Goal: Information Seeking & Learning: Compare options

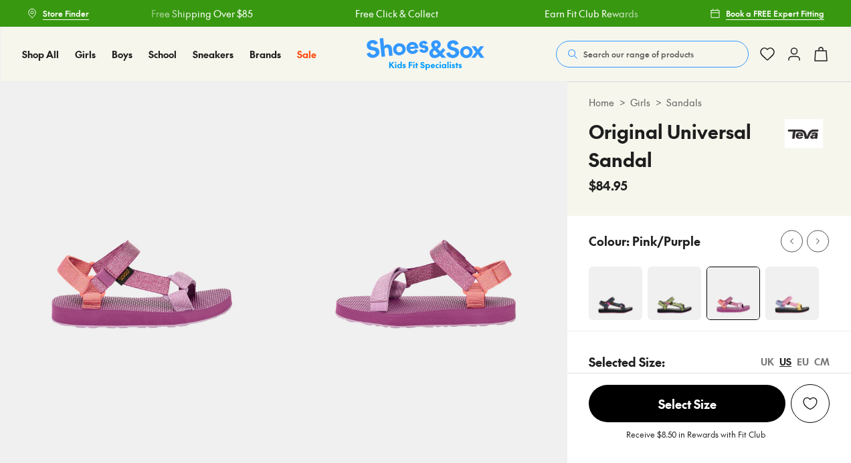
select select "*"
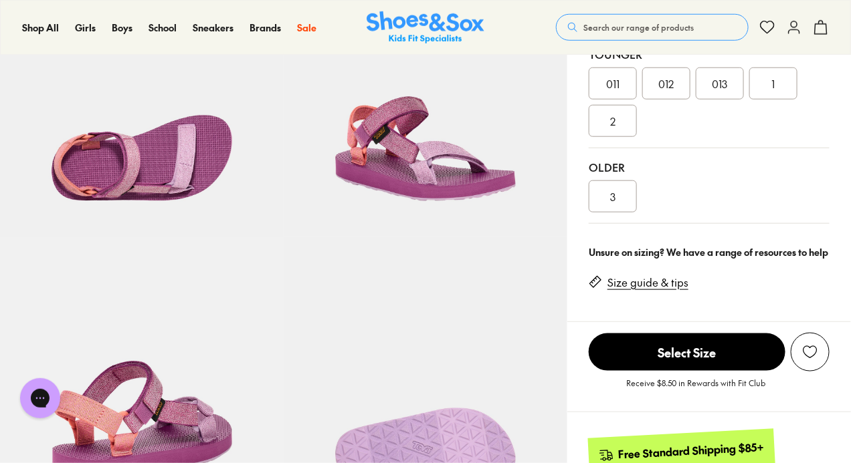
scroll to position [373, 0]
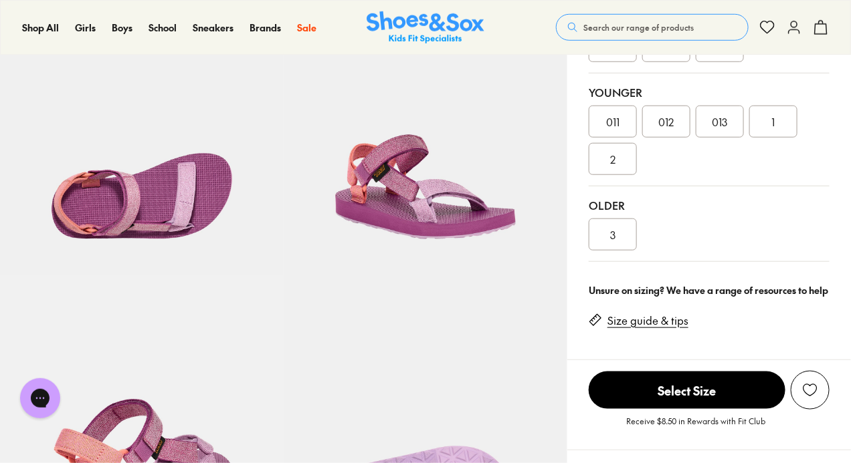
click at [175, 179] on img at bounding box center [142, 134] width 284 height 284
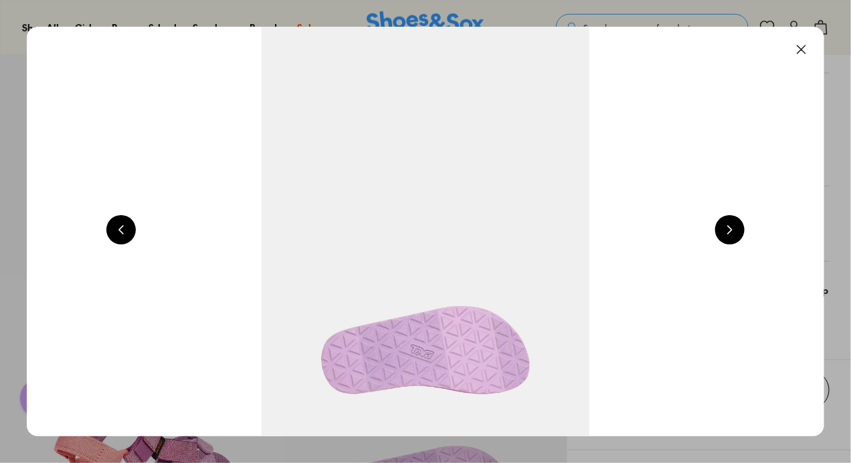
scroll to position [0, 2407]
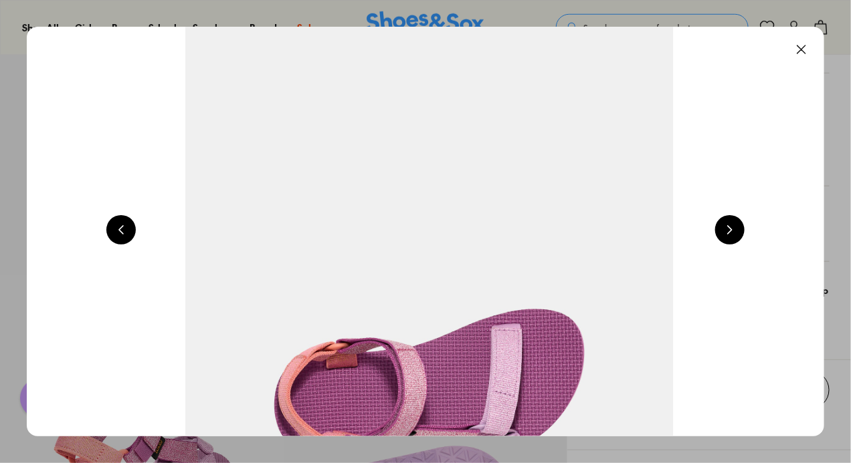
click at [808, 49] on button at bounding box center [800, 49] width 29 height 29
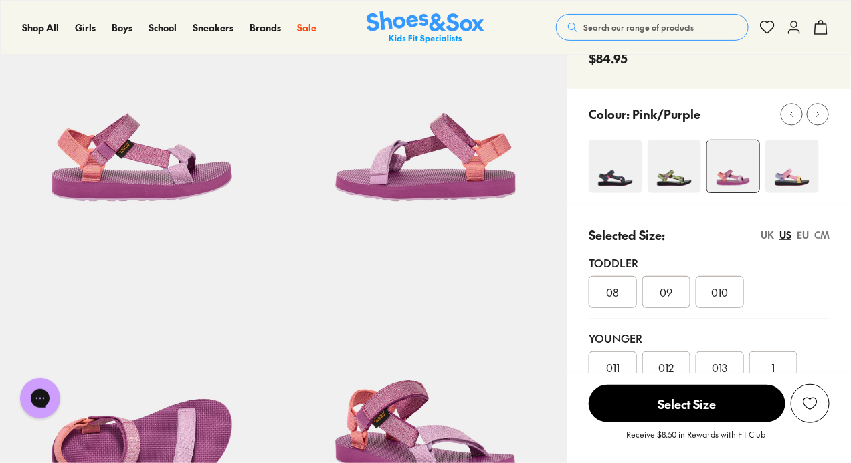
scroll to position [127, 0]
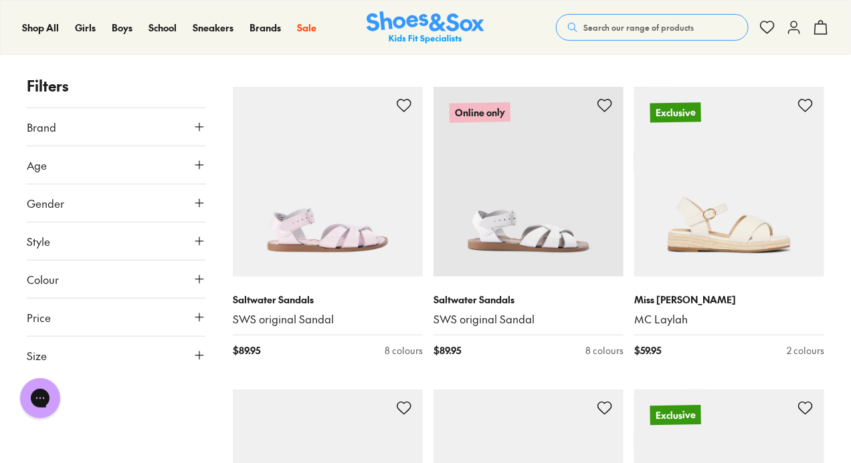
scroll to position [3565, 0]
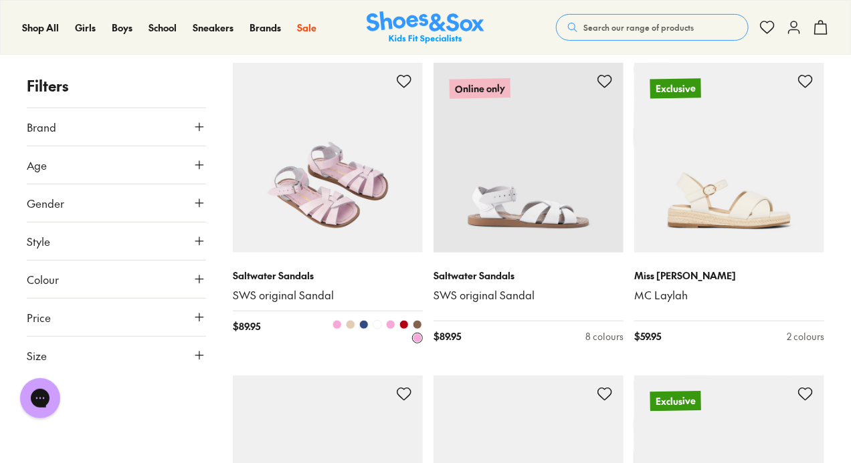
click at [267, 251] on img at bounding box center [328, 158] width 190 height 190
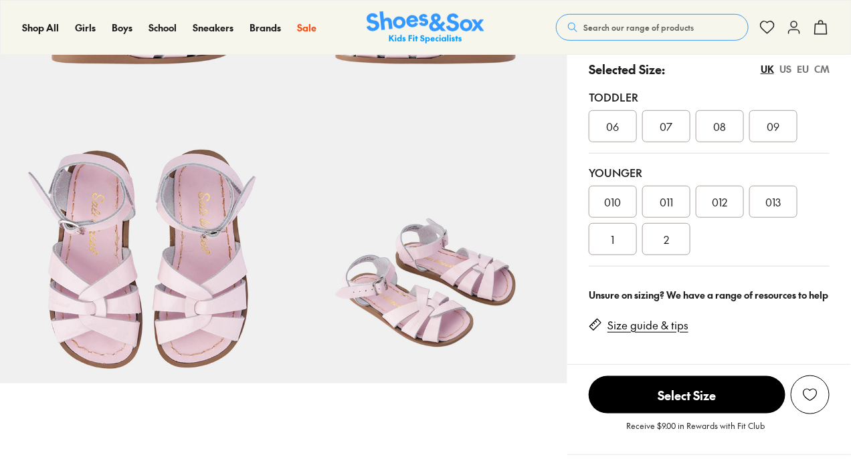
select select "*"
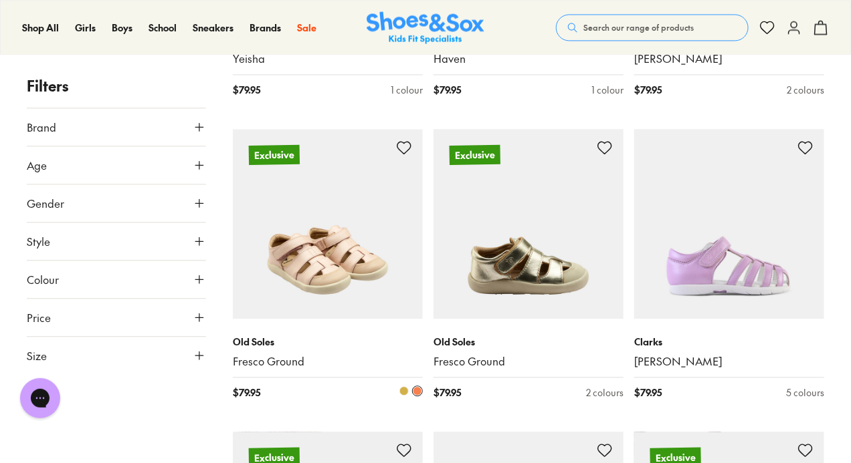
scroll to position [2661, 0]
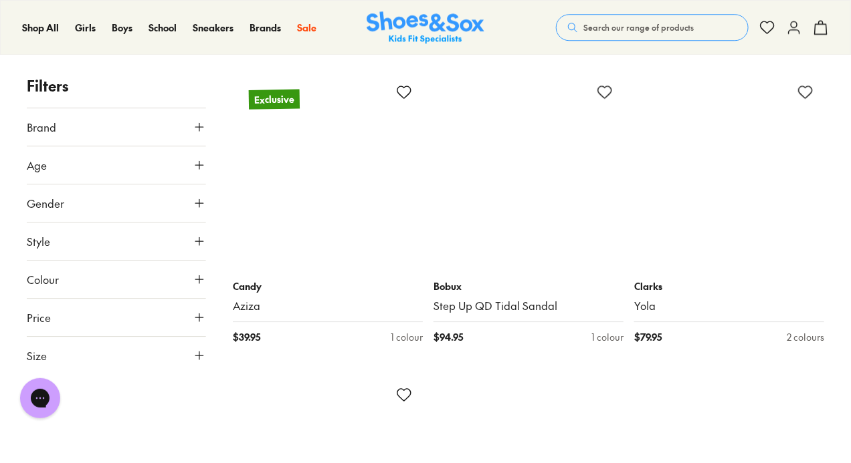
scroll to position [6354, 0]
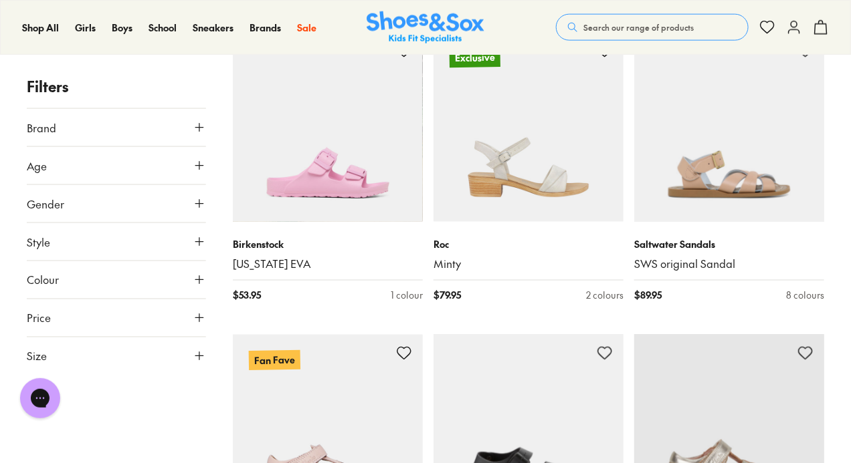
scroll to position [9438, 0]
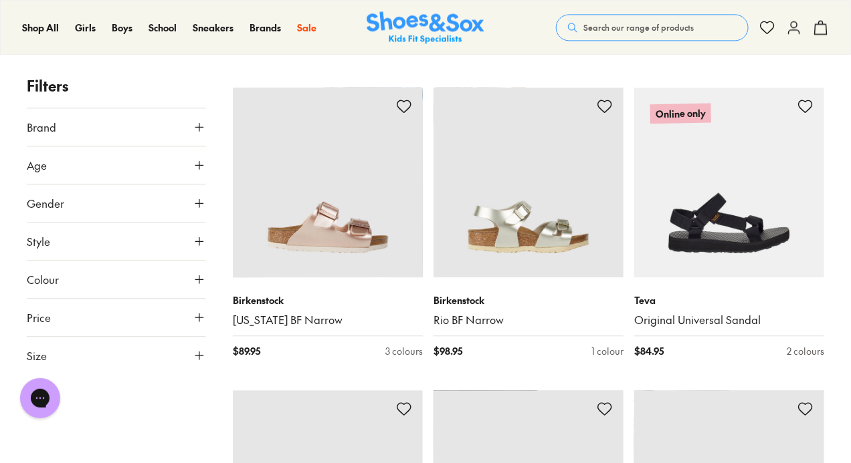
scroll to position [11177, 0]
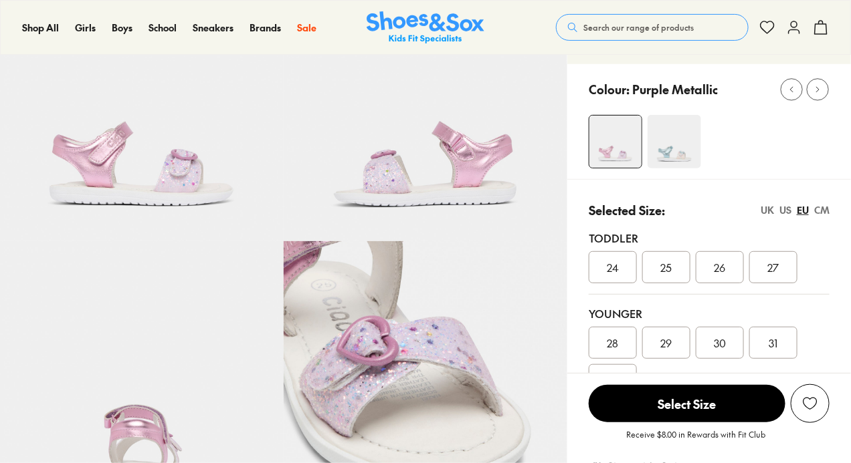
scroll to position [160, 0]
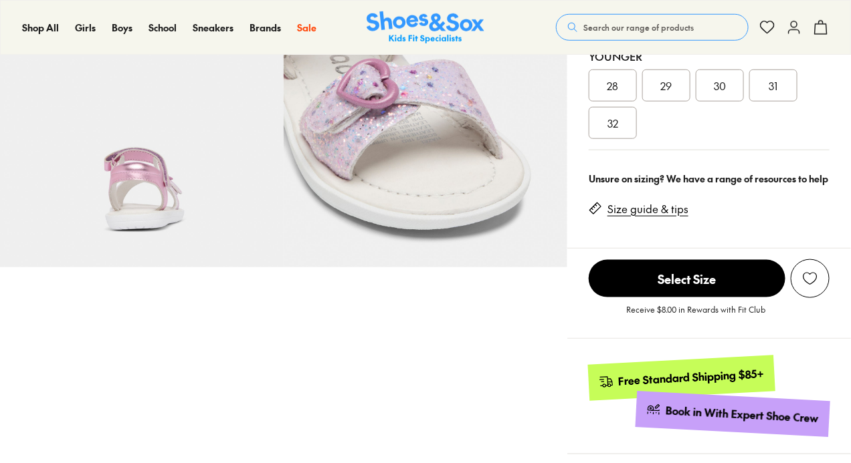
select select "*"
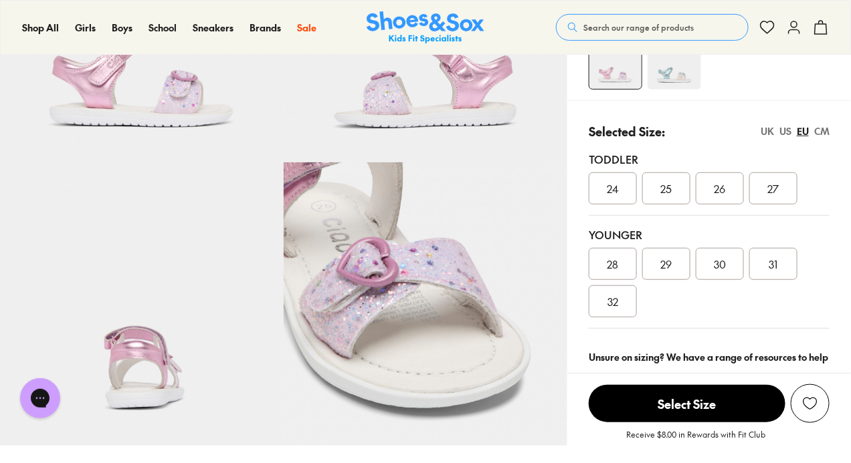
scroll to position [203, 0]
click at [818, 126] on div "CM" at bounding box center [821, 131] width 15 height 14
click at [800, 126] on div "EU" at bounding box center [802, 131] width 12 height 14
click at [779, 127] on div "US" at bounding box center [785, 131] width 12 height 14
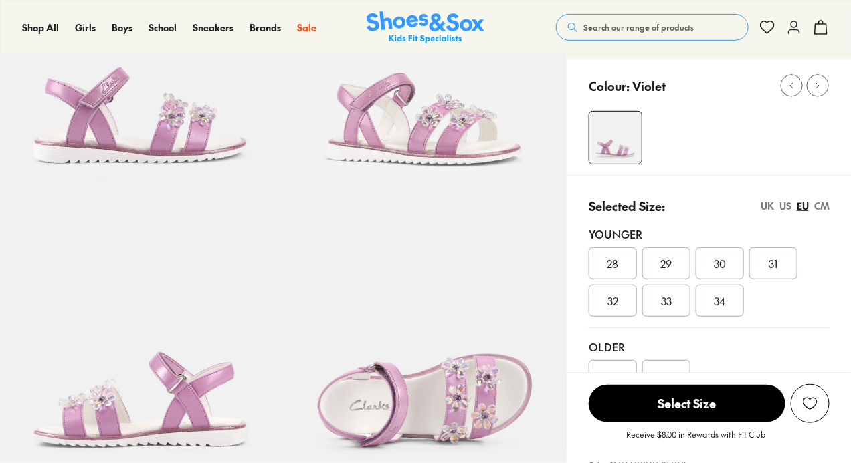
select select "*"
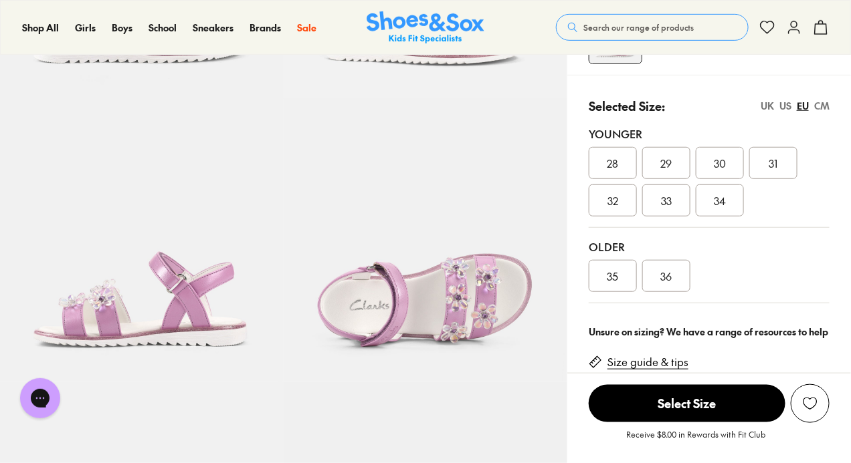
scroll to position [268, 0]
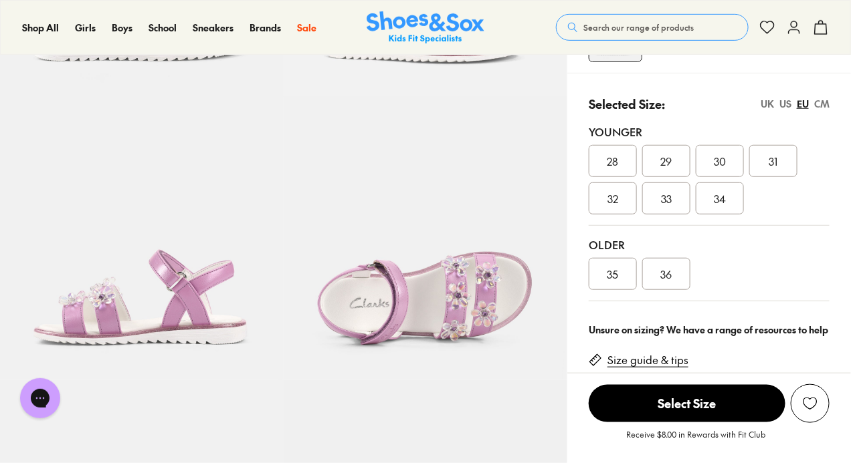
click at [782, 103] on div "US" at bounding box center [785, 104] width 12 height 14
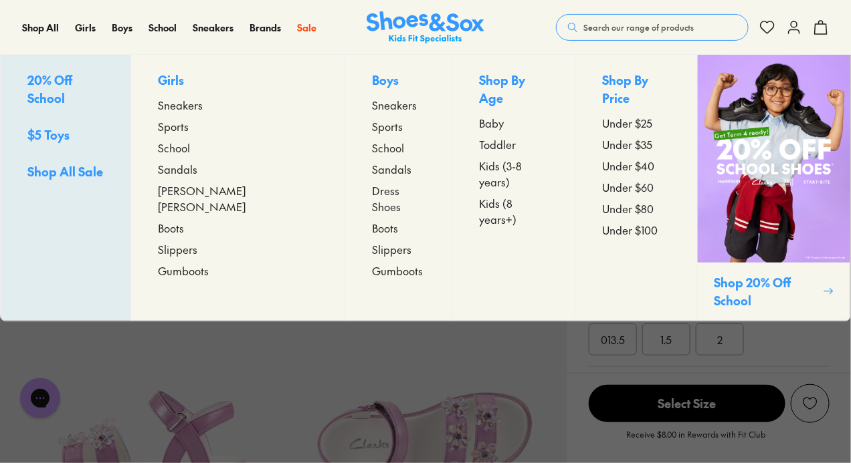
scroll to position [0, 0]
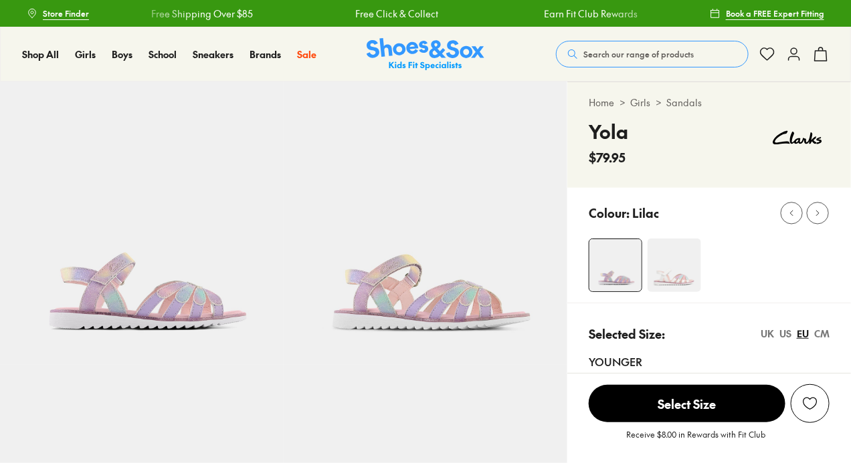
click at [151, 218] on img at bounding box center [142, 224] width 284 height 284
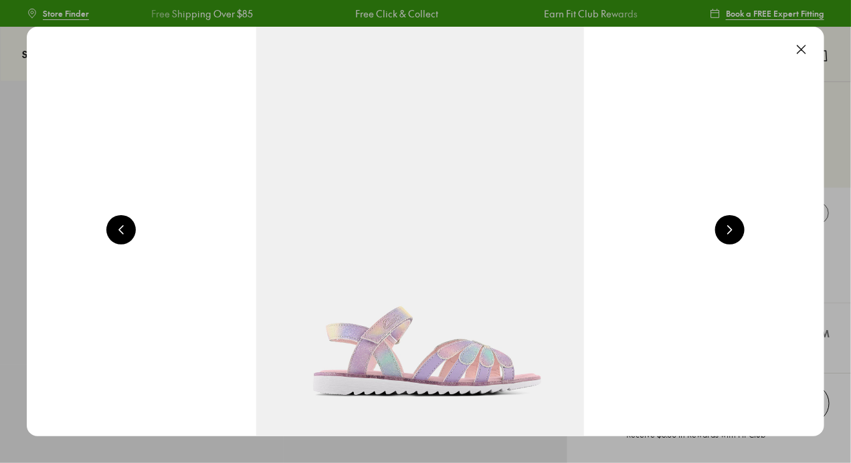
click at [736, 220] on button at bounding box center [729, 229] width 29 height 29
select select "*"
click at [736, 220] on button at bounding box center [729, 229] width 29 height 29
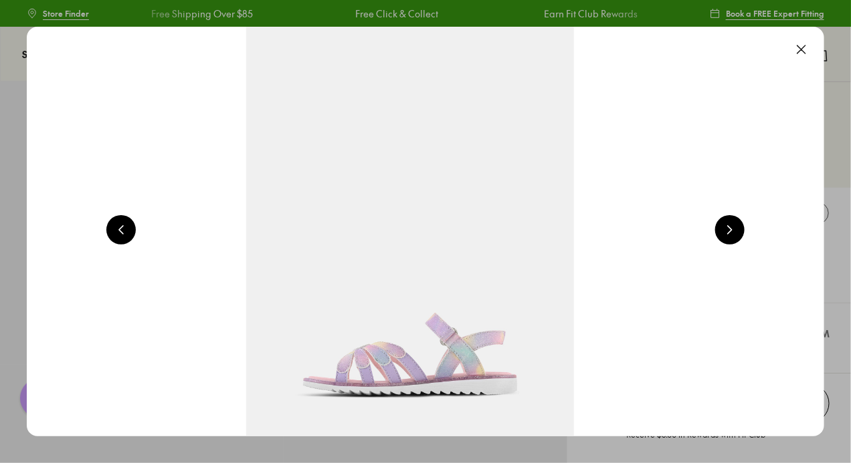
click at [736, 220] on button at bounding box center [729, 229] width 29 height 29
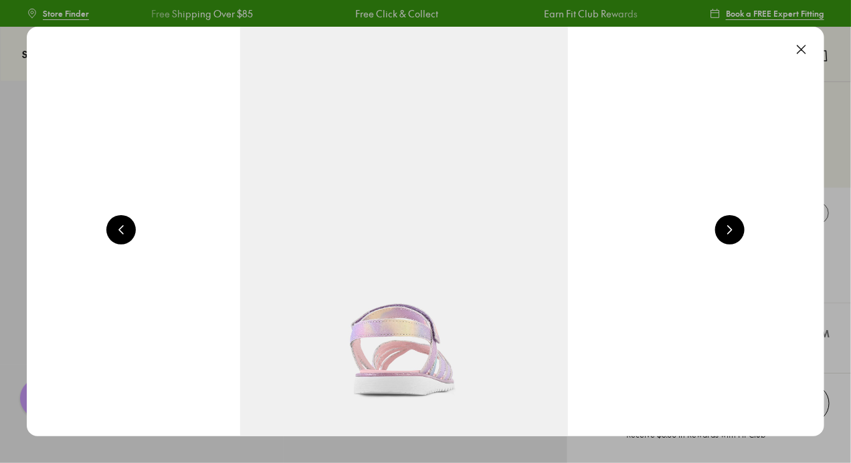
click at [736, 220] on button at bounding box center [729, 229] width 29 height 29
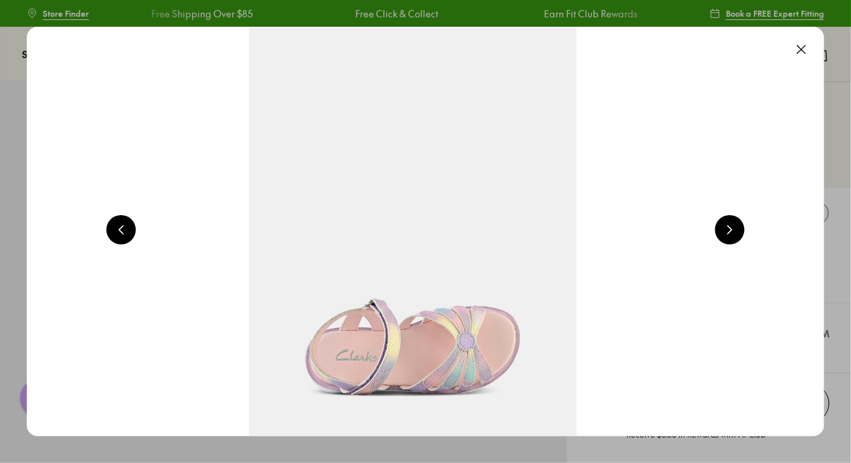
scroll to position [0, 4012]
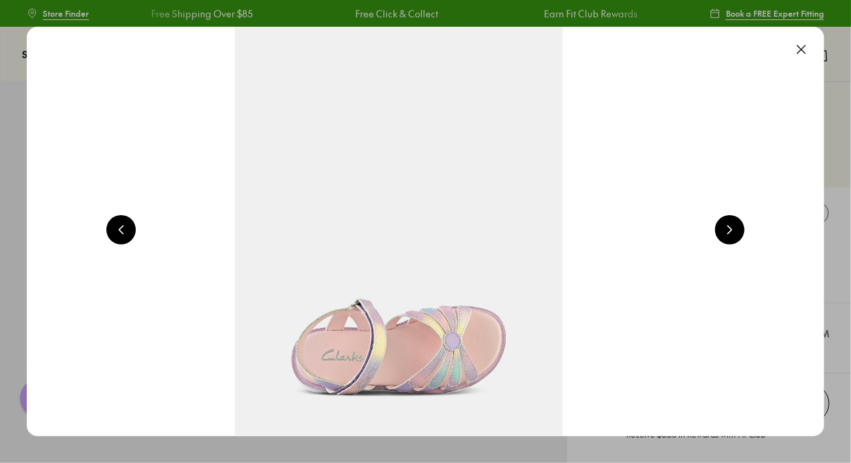
click at [805, 49] on button at bounding box center [800, 49] width 29 height 29
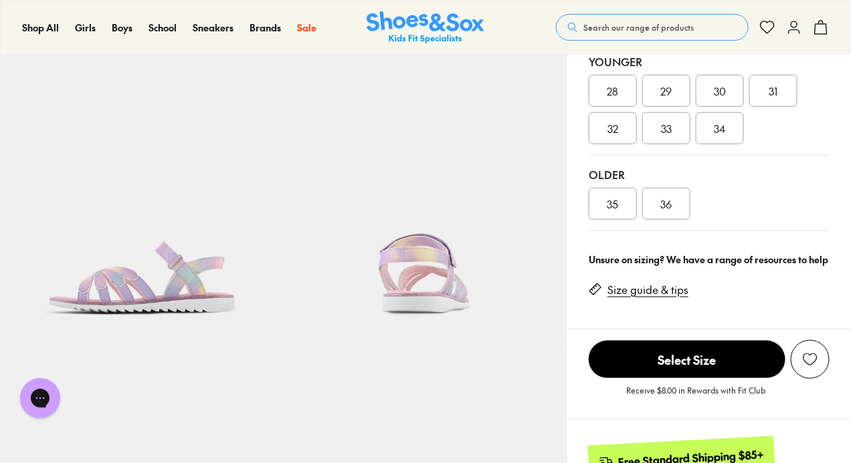
scroll to position [184, 0]
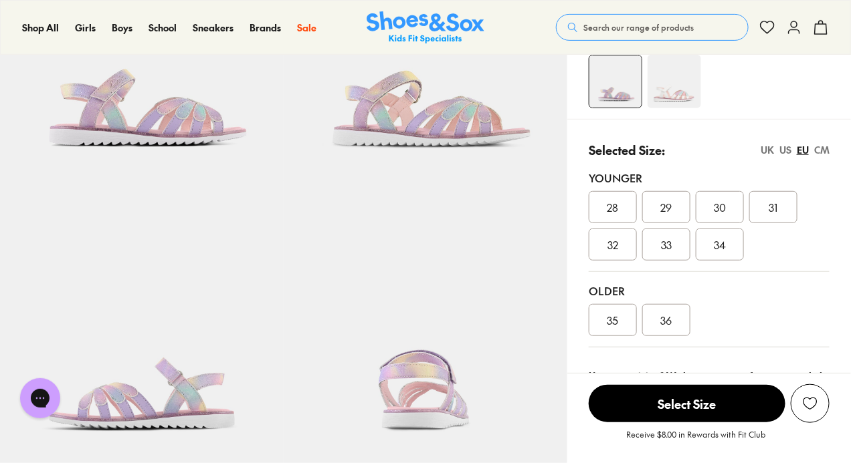
click at [787, 145] on div "US" at bounding box center [785, 150] width 12 height 14
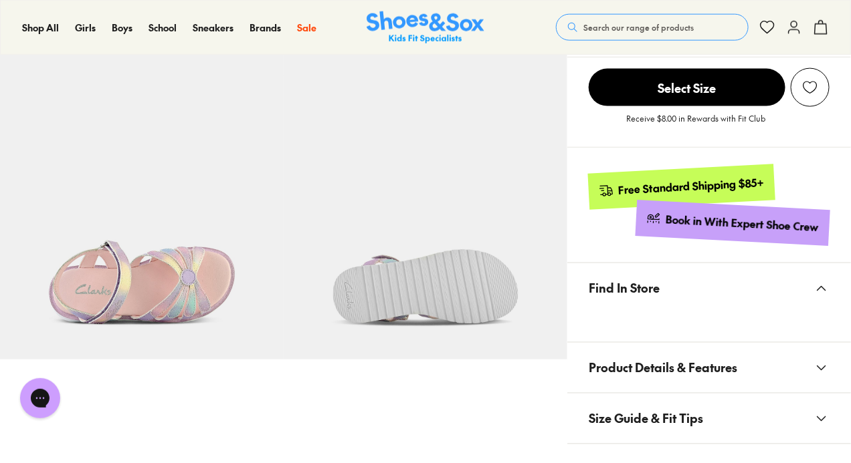
scroll to position [405, 0]
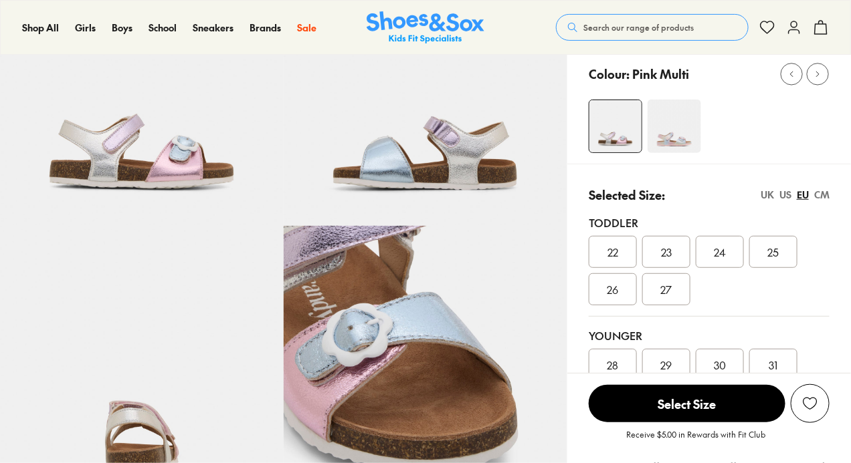
select select "*"
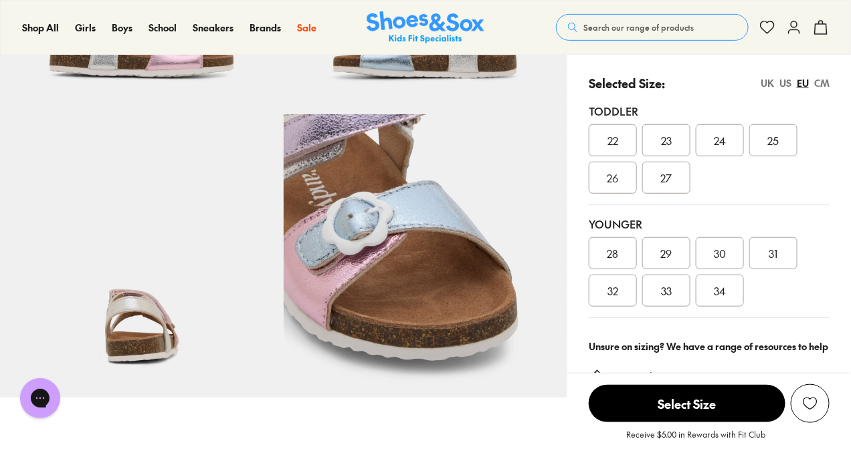
scroll to position [60, 0]
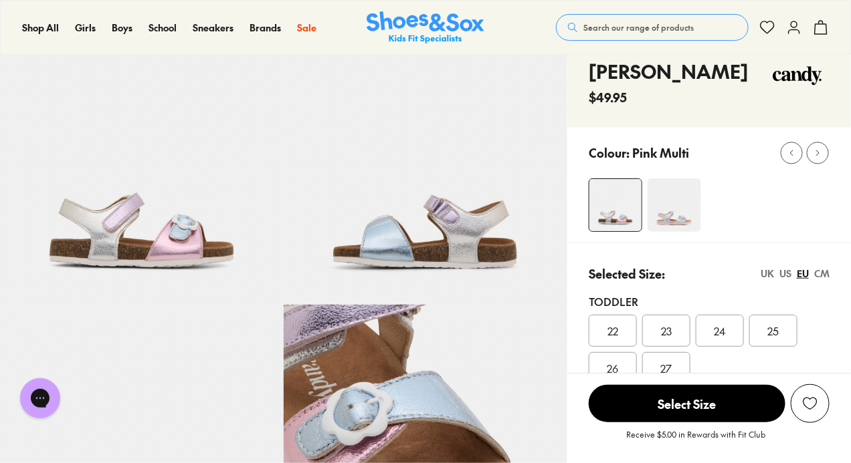
click at [788, 269] on div "US" at bounding box center [785, 274] width 12 height 14
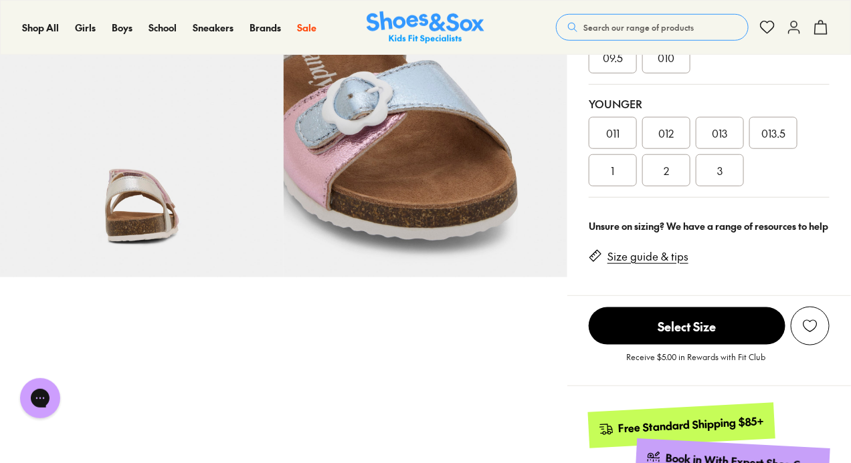
scroll to position [391, 0]
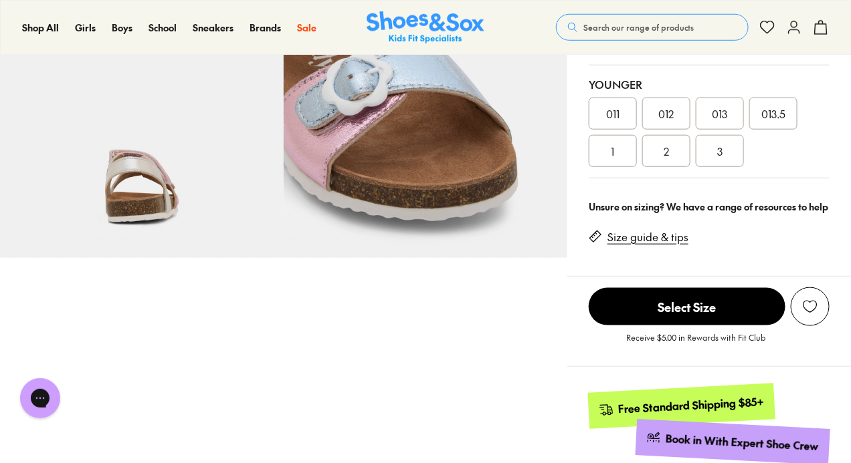
click at [652, 235] on link "Size guide & tips" at bounding box center [647, 237] width 81 height 15
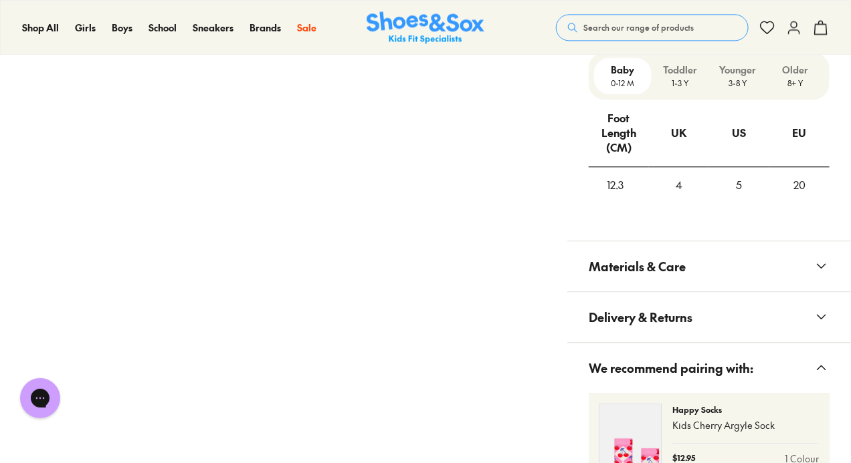
scroll to position [1002, 0]
click at [744, 80] on p "3-8 Y" at bounding box center [737, 82] width 47 height 12
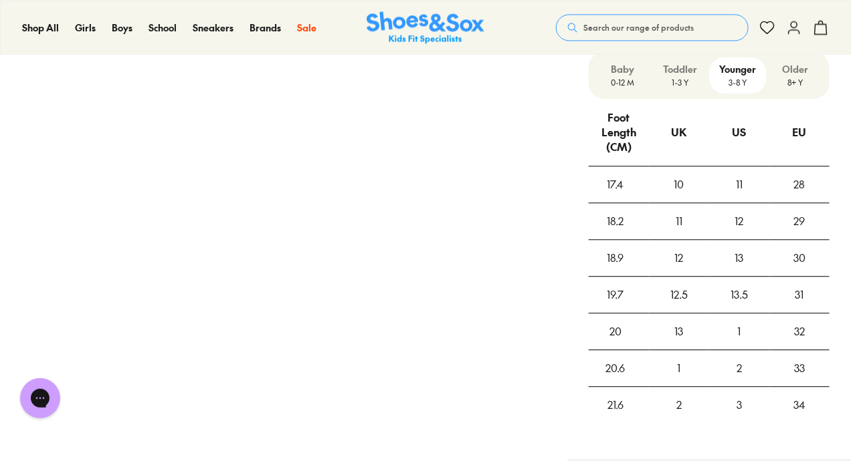
click at [599, 283] on div "19.7" at bounding box center [614, 295] width 53 height 36
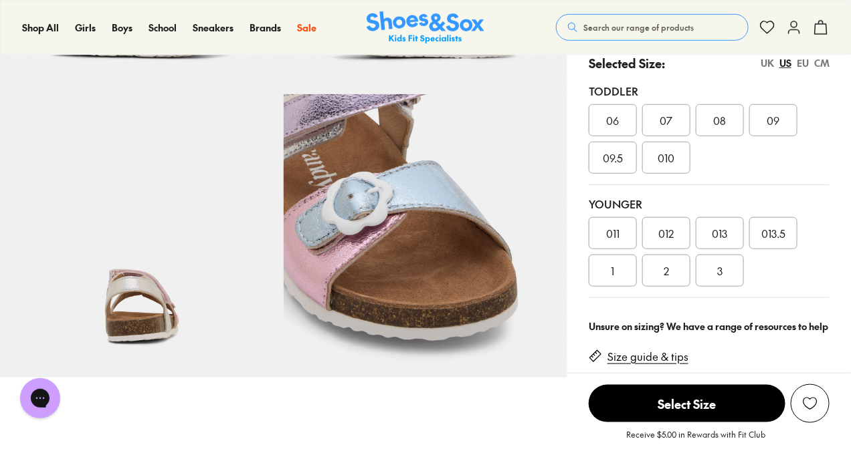
scroll to position [274, 0]
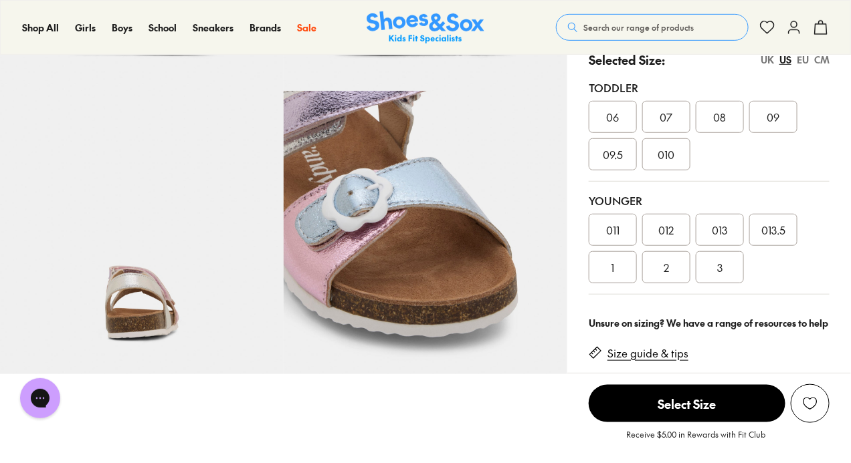
click at [663, 236] on span "012" at bounding box center [666, 230] width 15 height 16
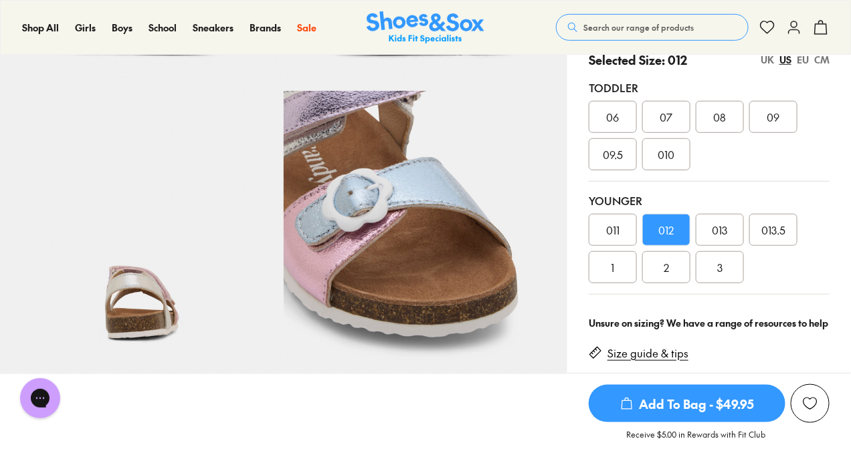
click at [726, 223] on span "013" at bounding box center [719, 230] width 15 height 16
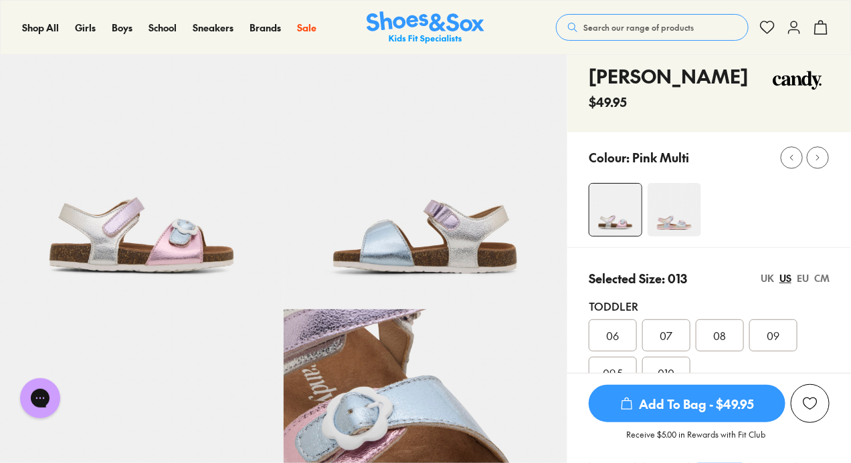
scroll to position [66, 0]
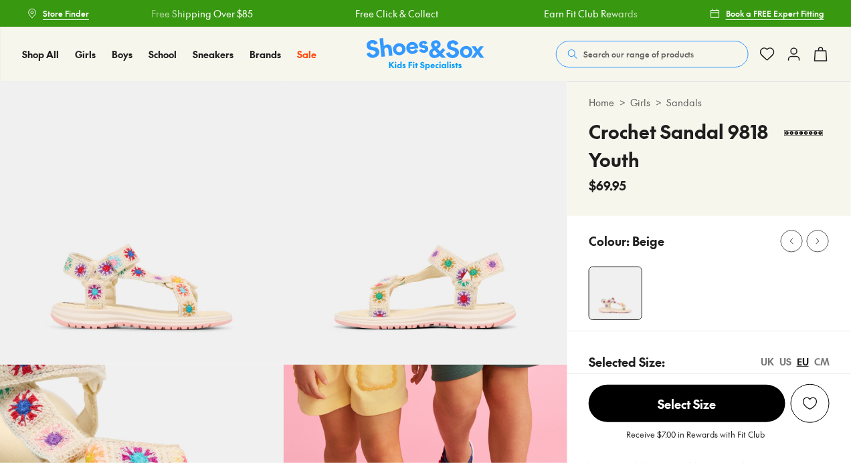
click at [154, 308] on img at bounding box center [142, 224] width 284 height 284
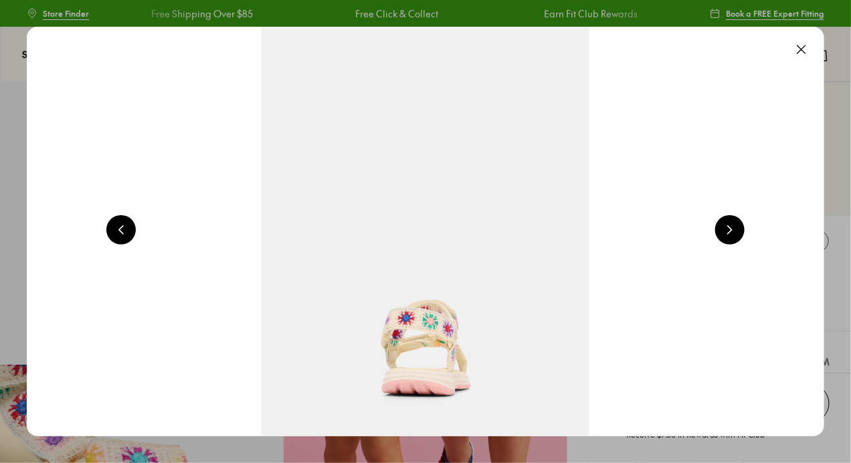
select select "*"
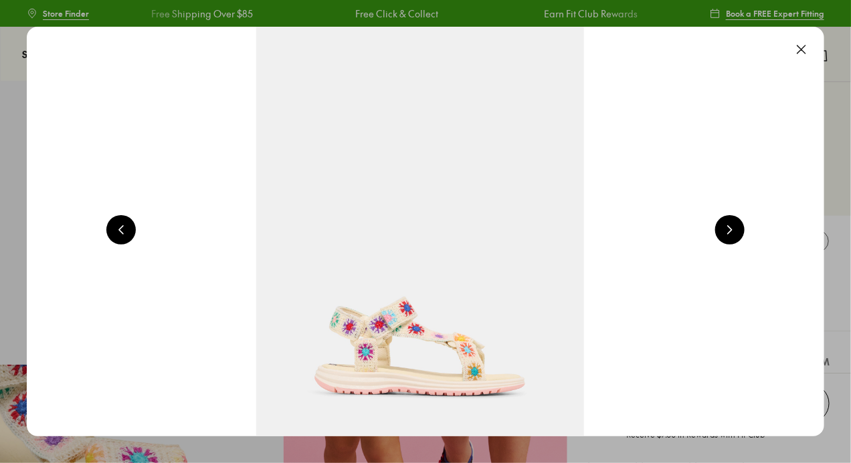
click at [736, 225] on button at bounding box center [729, 229] width 29 height 29
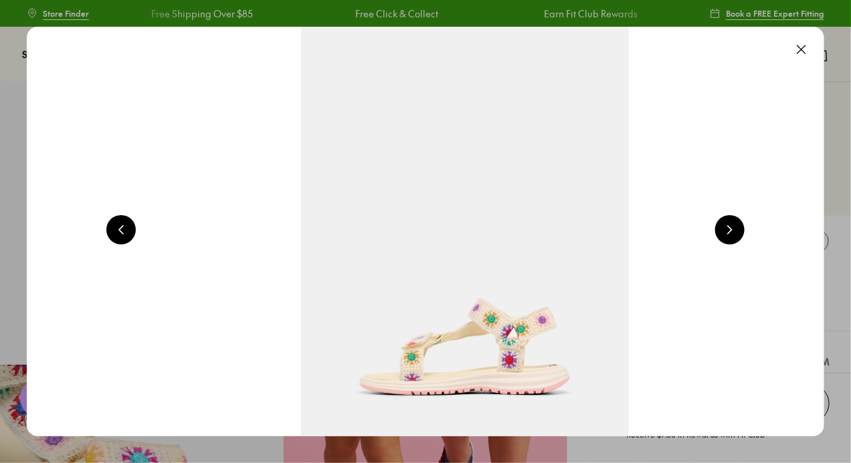
scroll to position [0, 0]
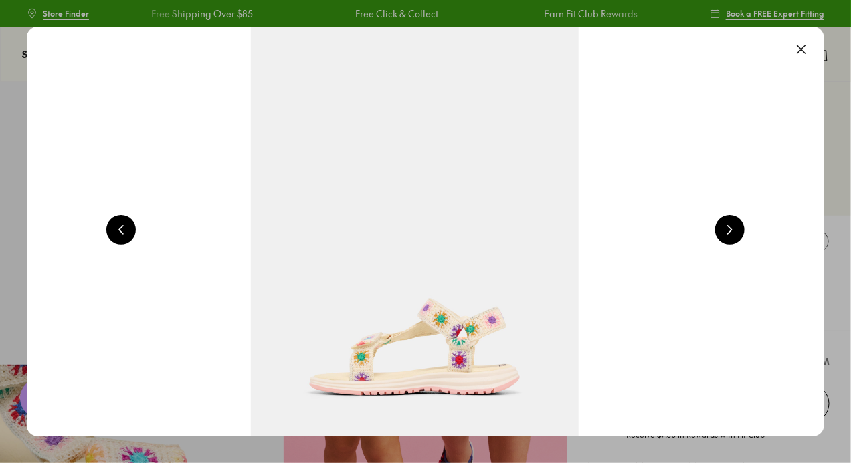
click at [736, 225] on button at bounding box center [729, 229] width 29 height 29
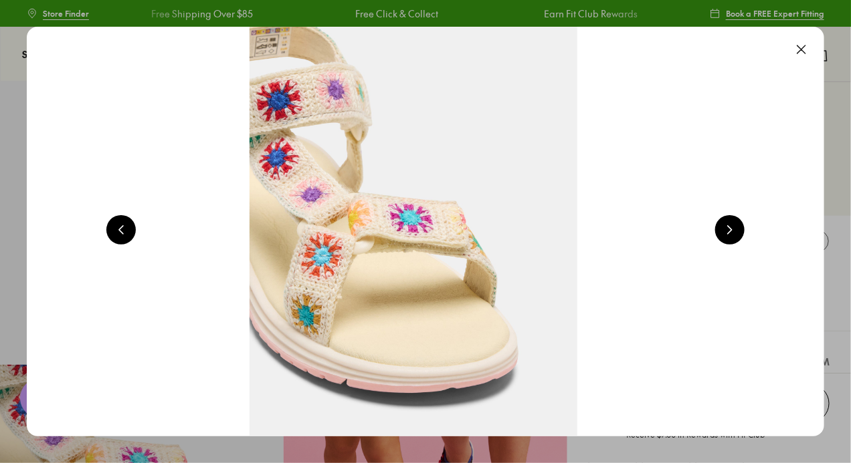
scroll to position [0, 2407]
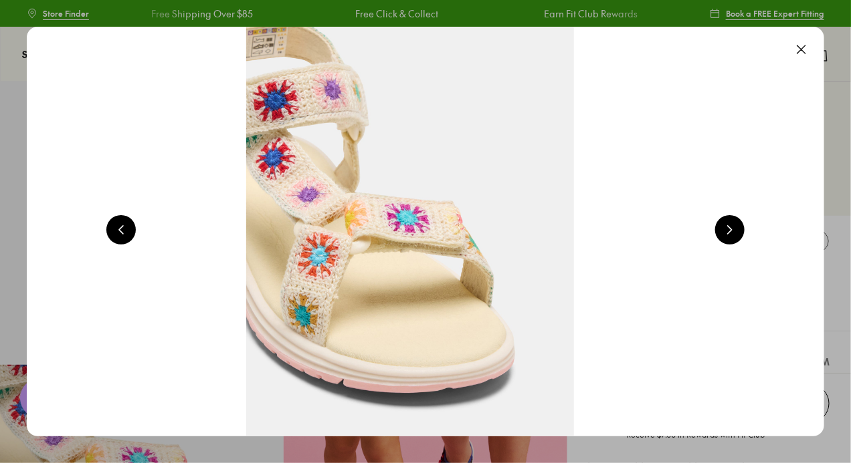
click at [809, 47] on button at bounding box center [800, 49] width 29 height 29
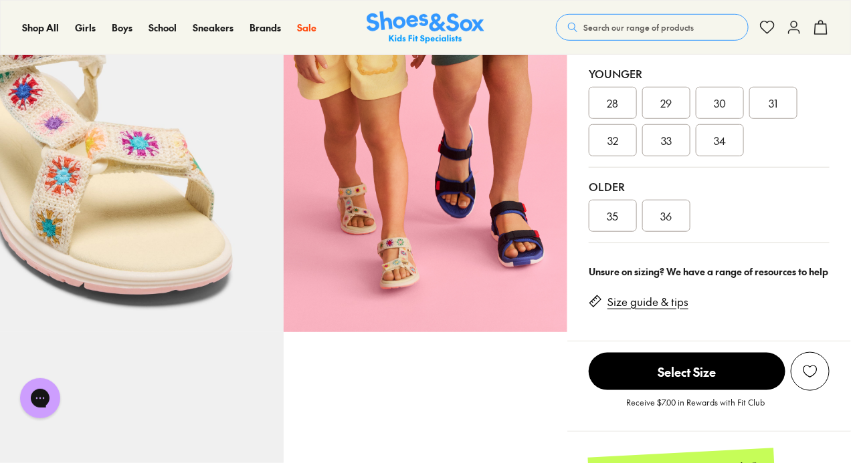
scroll to position [229, 0]
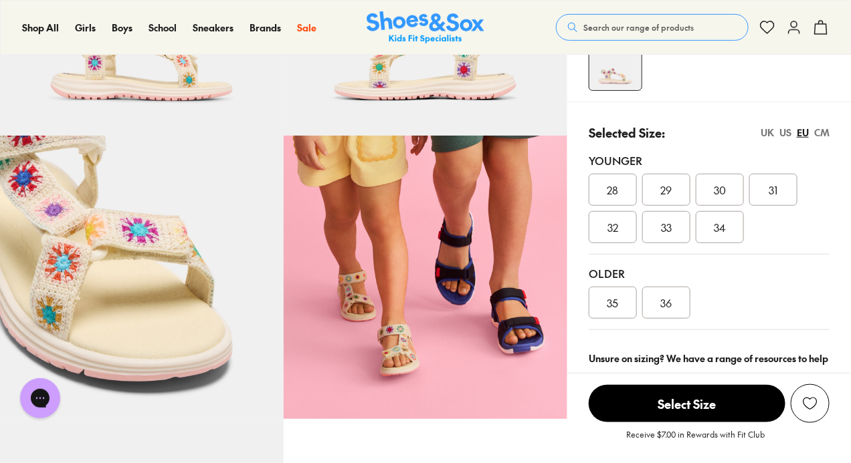
click at [780, 136] on div "US" at bounding box center [785, 133] width 12 height 14
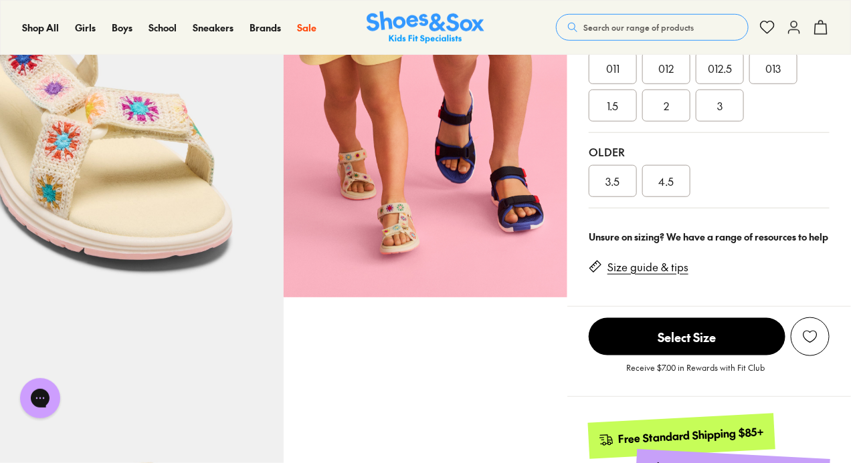
scroll to position [297, 0]
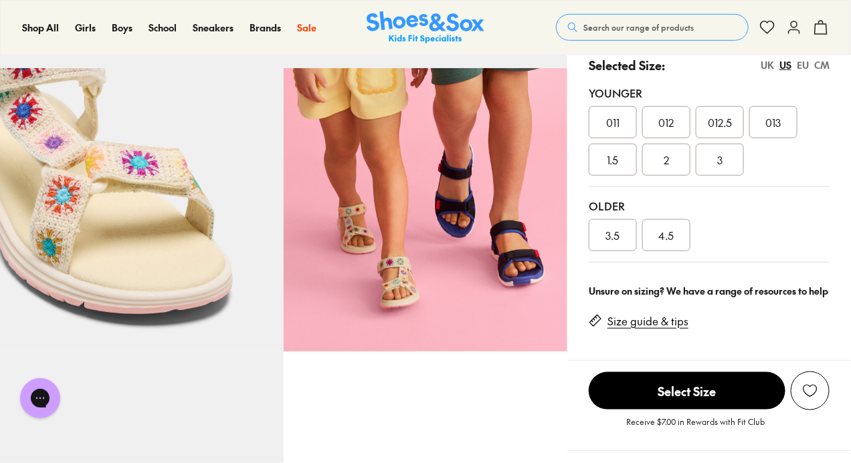
click at [792, 116] on div "013" at bounding box center [773, 122] width 48 height 32
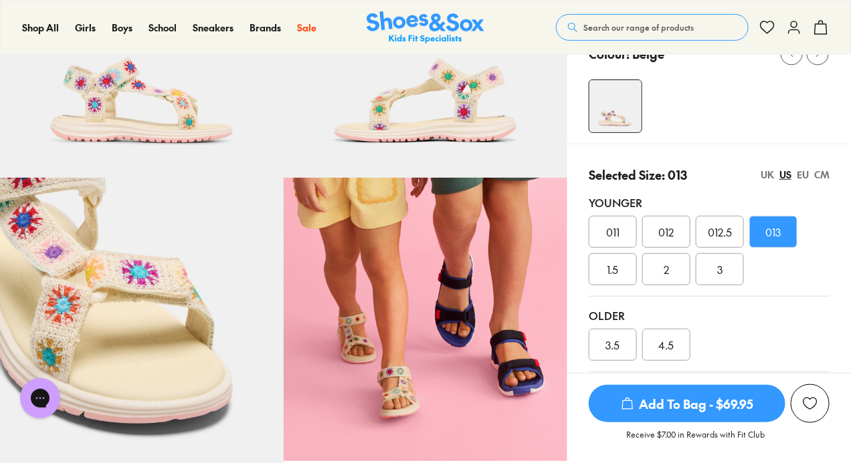
scroll to position [187, 0]
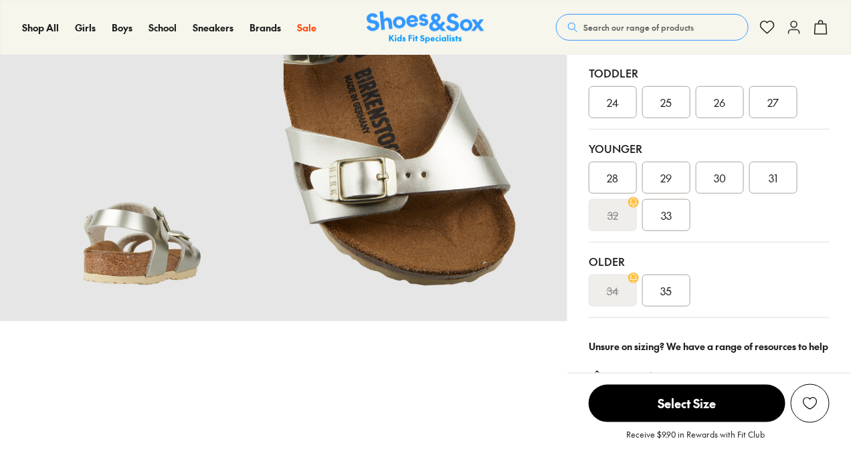
scroll to position [328, 0]
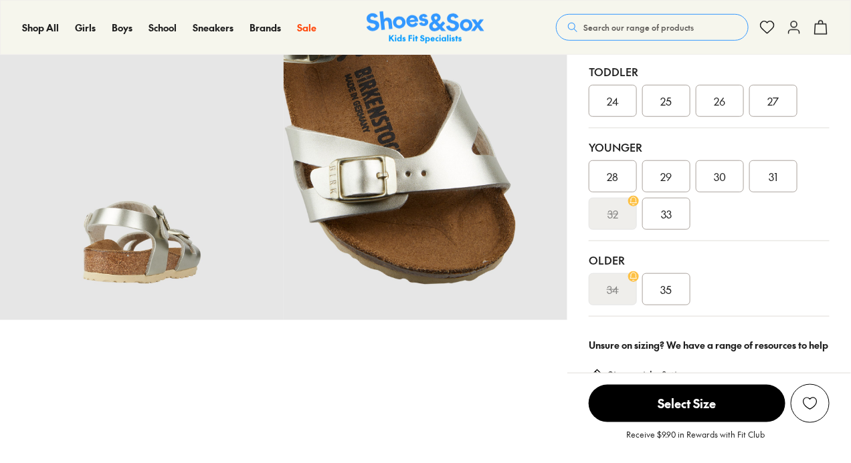
select select "*"
click at [432, 260] on img at bounding box center [426, 179] width 284 height 284
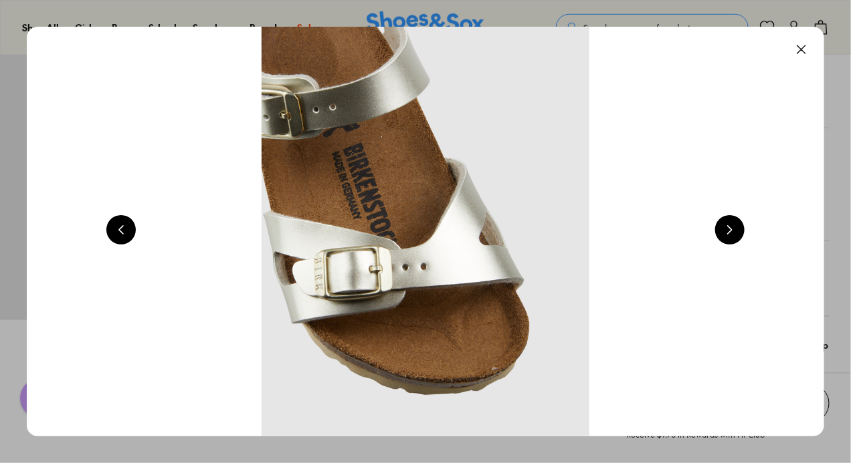
scroll to position [0, 3210]
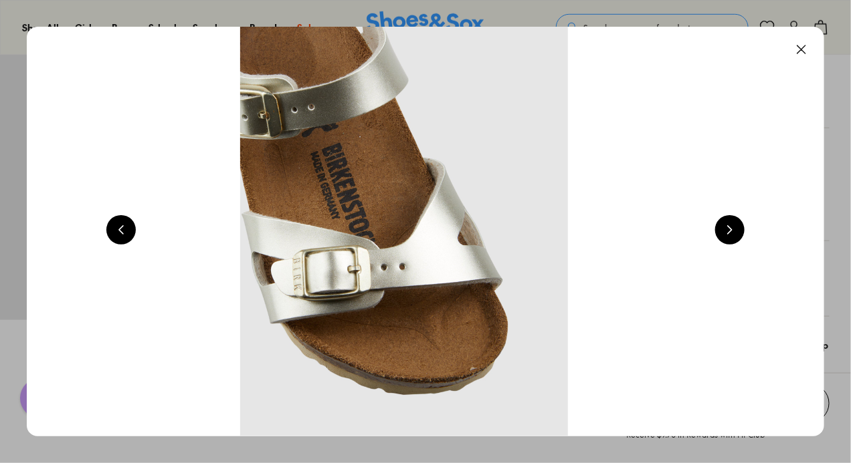
click at [732, 227] on button at bounding box center [729, 229] width 29 height 29
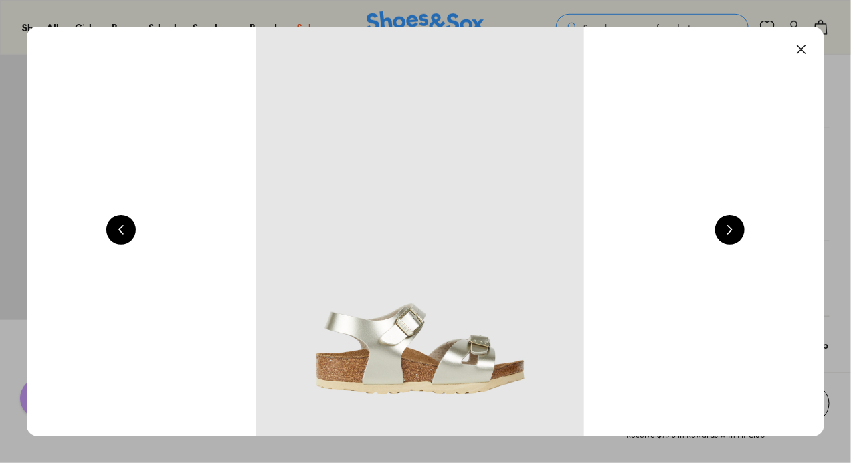
click at [732, 227] on button at bounding box center [729, 229] width 29 height 29
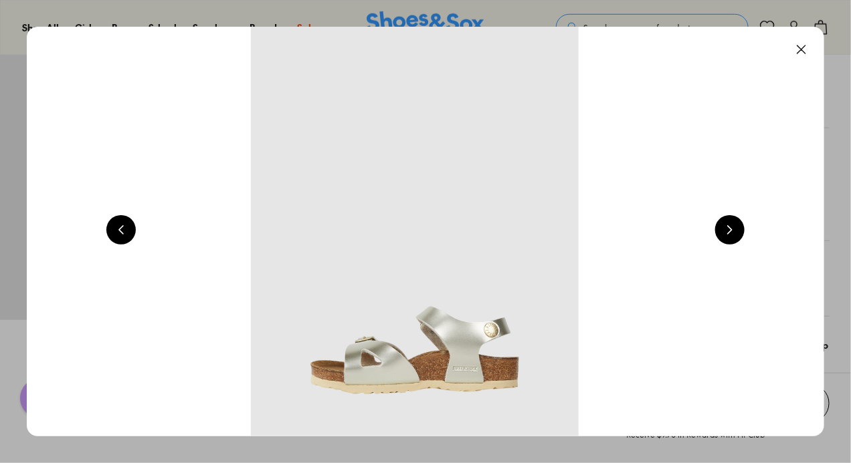
click at [732, 227] on button at bounding box center [729, 229] width 29 height 29
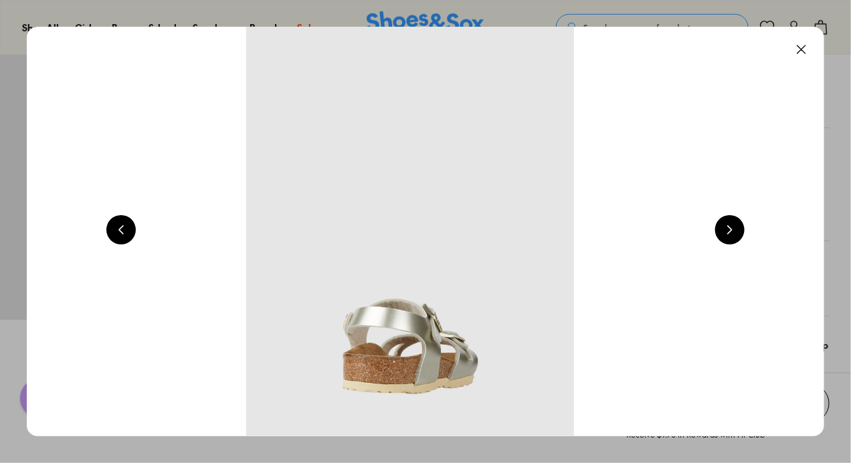
click at [732, 227] on button at bounding box center [729, 229] width 29 height 29
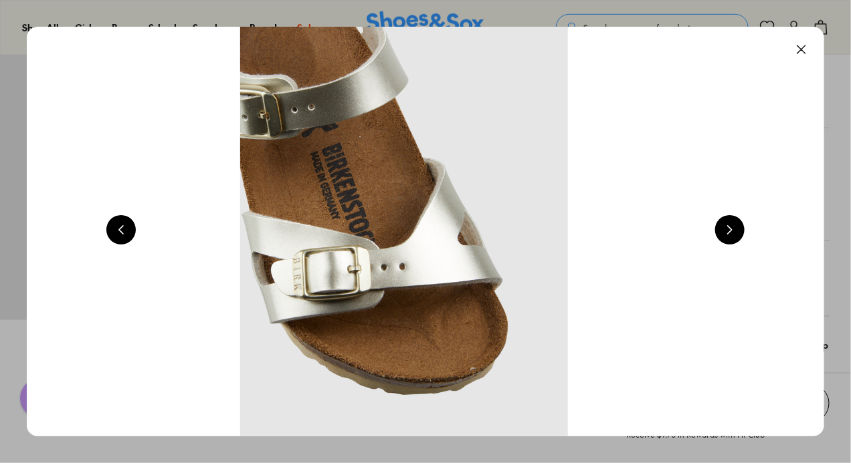
click at [732, 227] on button at bounding box center [729, 229] width 29 height 29
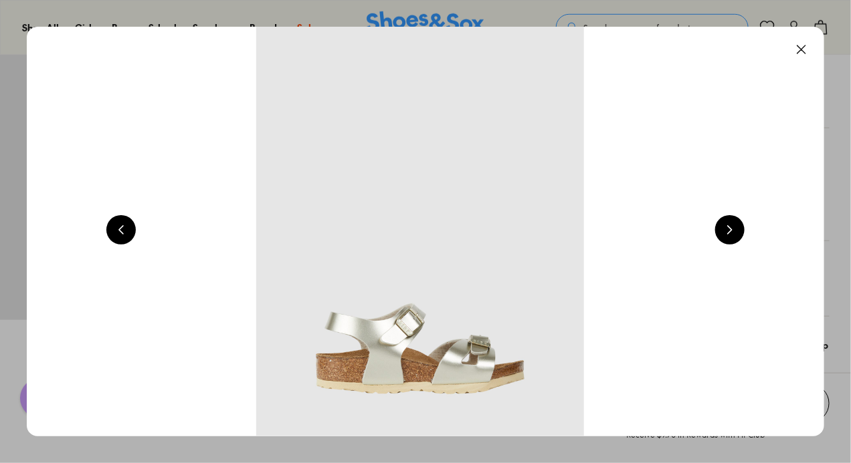
click at [732, 227] on button at bounding box center [729, 229] width 29 height 29
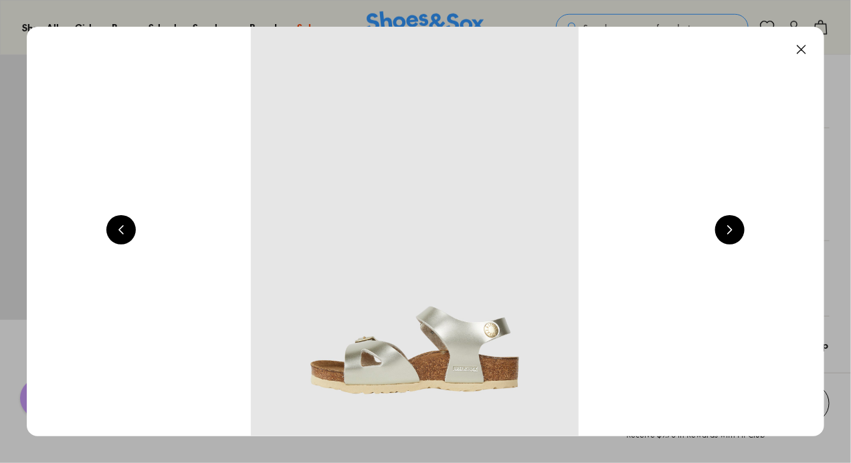
click at [732, 227] on button at bounding box center [729, 229] width 29 height 29
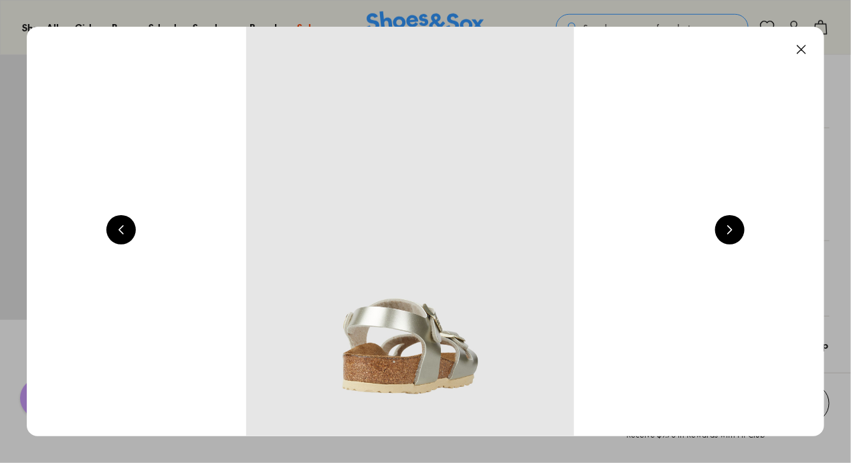
click at [732, 227] on button at bounding box center [729, 229] width 29 height 29
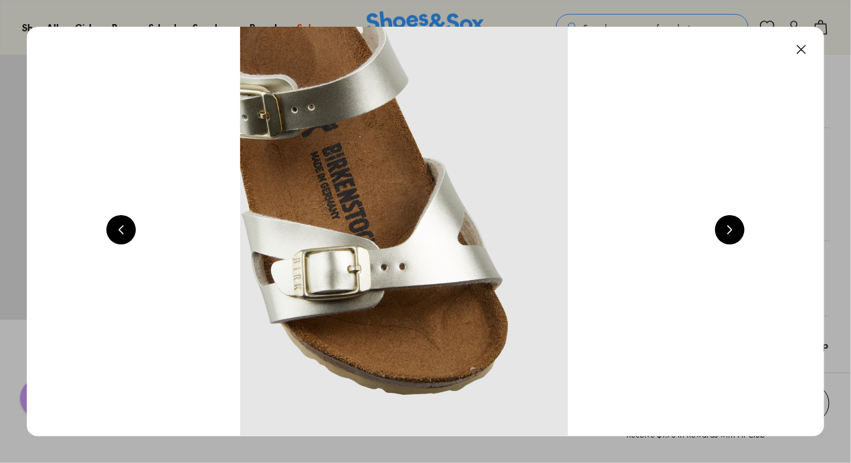
click at [732, 227] on button at bounding box center [729, 229] width 29 height 29
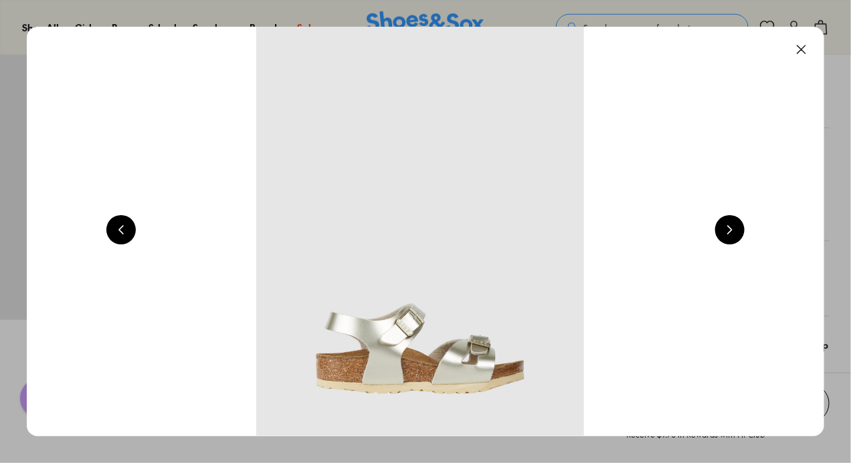
click at [732, 227] on button at bounding box center [729, 229] width 29 height 29
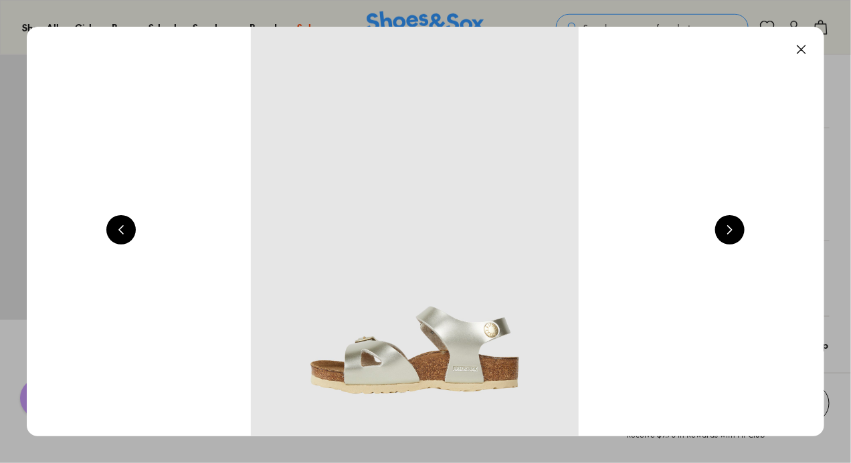
click at [732, 227] on button at bounding box center [729, 229] width 29 height 29
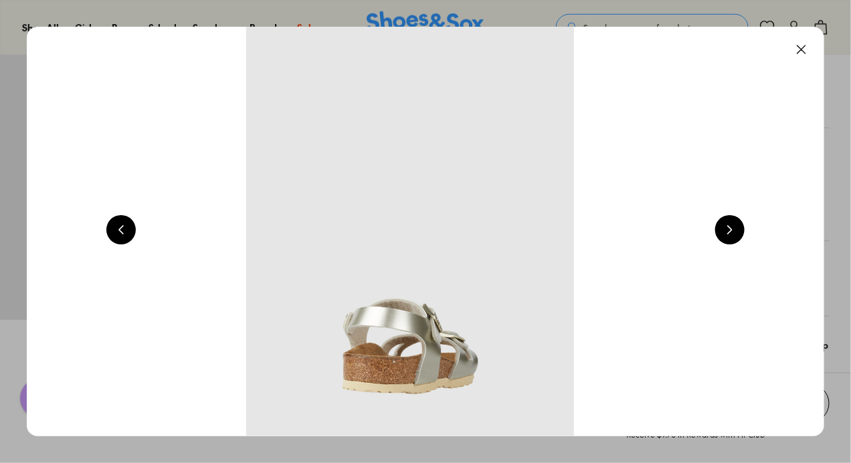
click at [732, 227] on button at bounding box center [729, 229] width 29 height 29
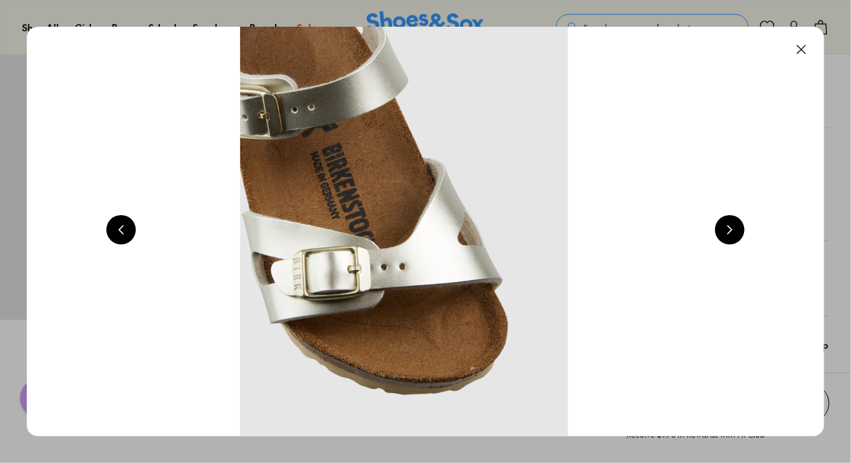
click at [117, 220] on button at bounding box center [120, 229] width 29 height 29
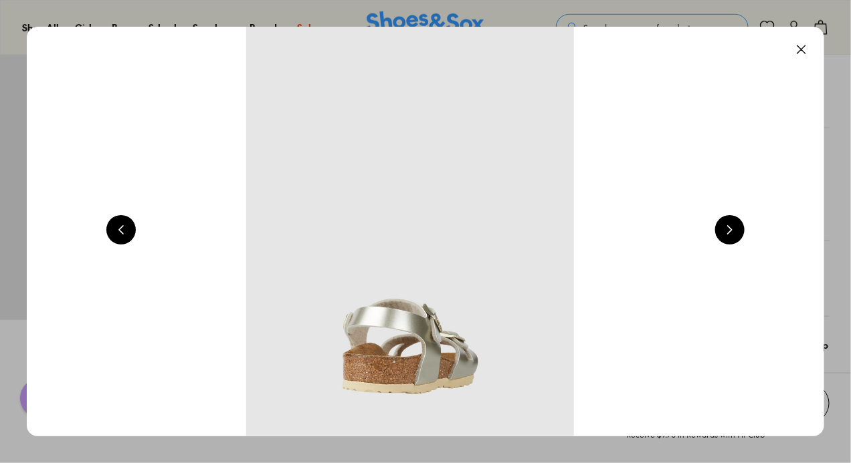
click at [118, 226] on button at bounding box center [120, 229] width 29 height 29
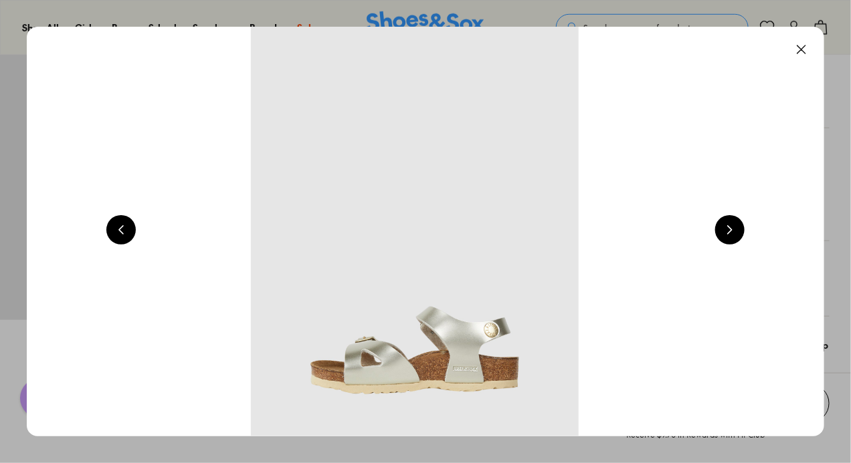
click at [121, 228] on button at bounding box center [120, 229] width 29 height 29
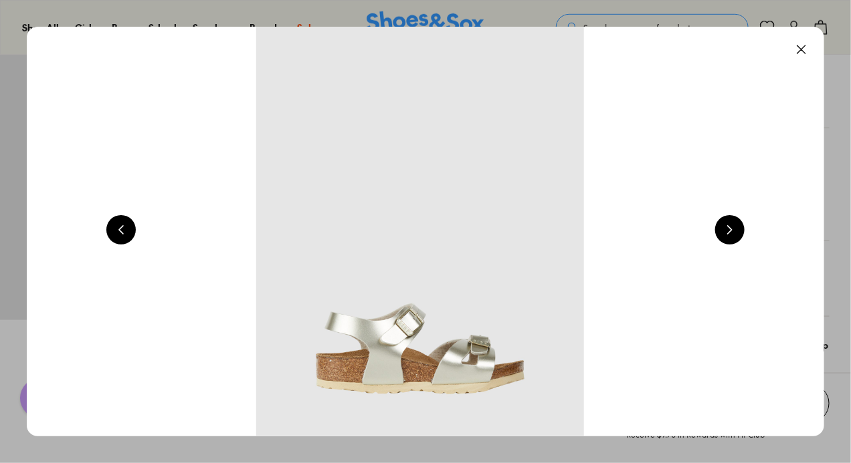
click at [124, 234] on button at bounding box center [120, 229] width 29 height 29
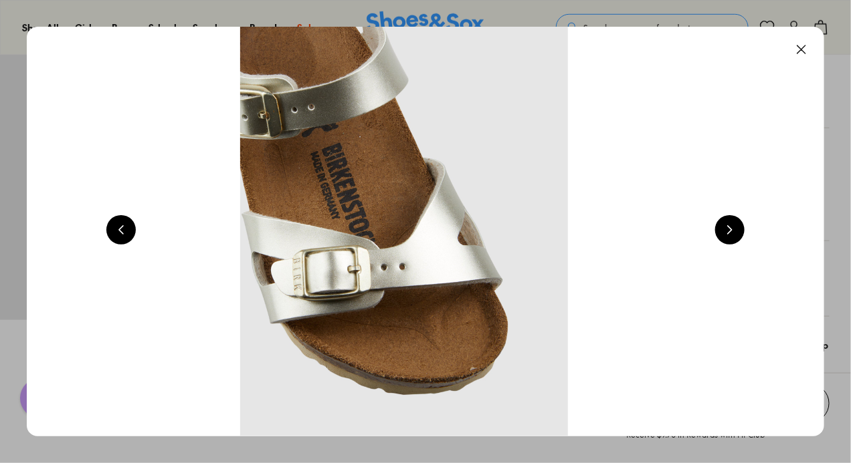
click at [729, 237] on button at bounding box center [729, 229] width 29 height 29
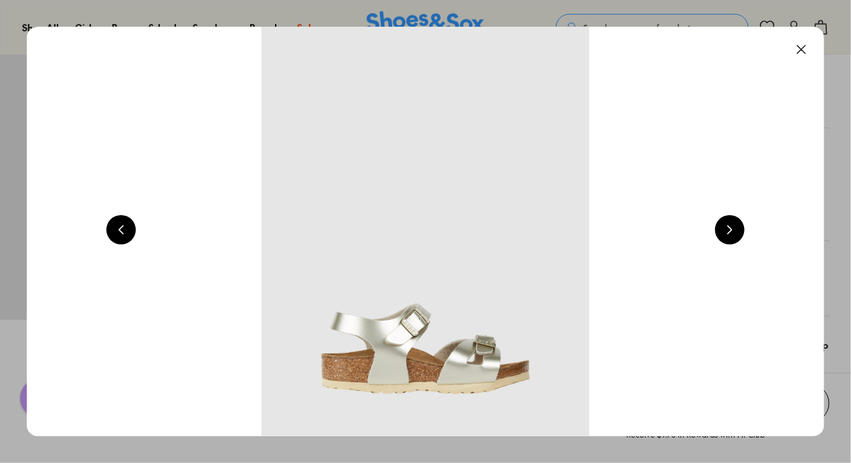
click at [730, 244] on div at bounding box center [729, 231] width 29 height 33
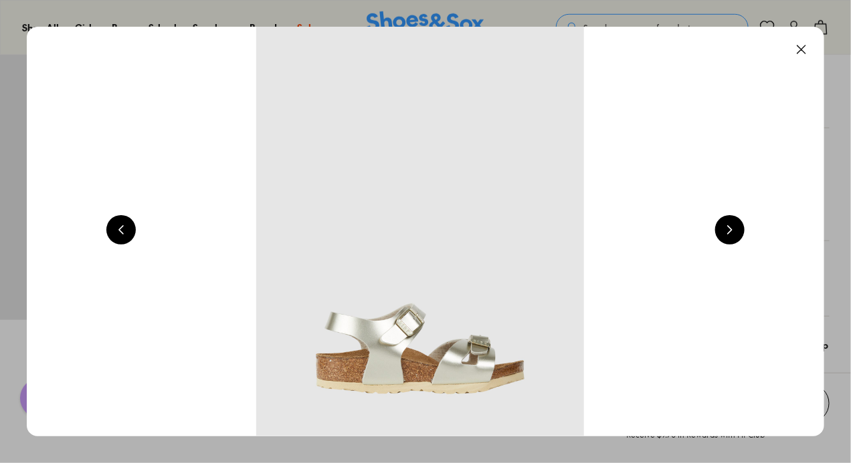
click at [738, 230] on button at bounding box center [729, 229] width 29 height 29
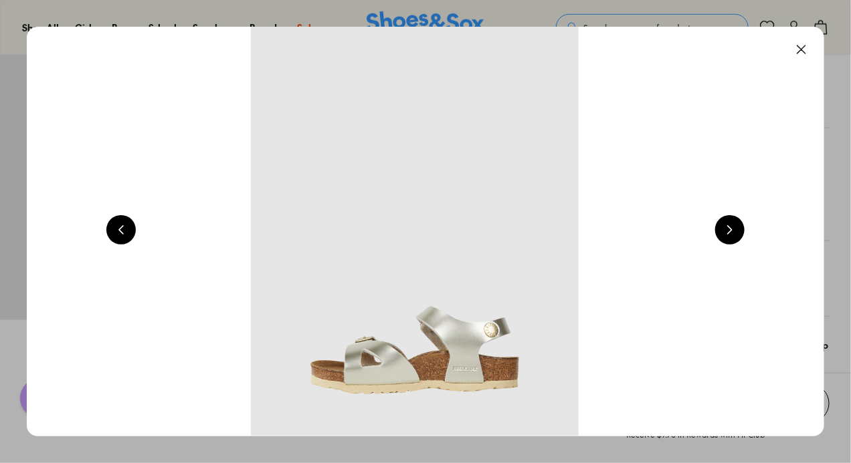
click at [738, 230] on button at bounding box center [729, 229] width 29 height 29
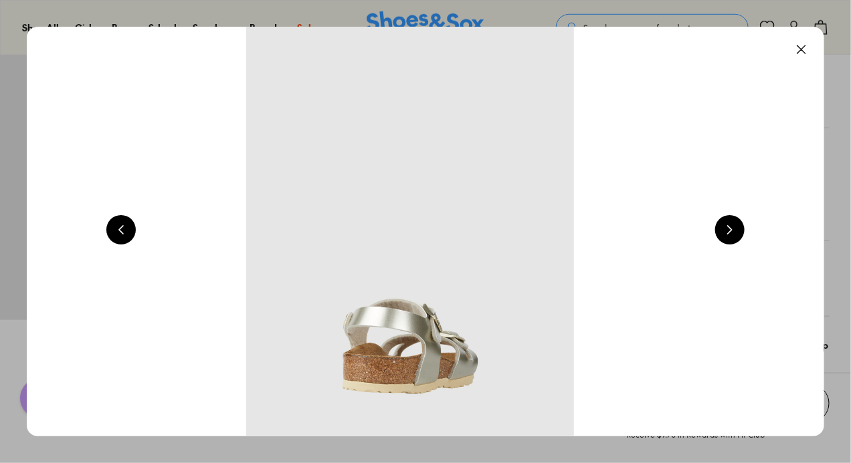
click at [738, 229] on button at bounding box center [729, 229] width 29 height 29
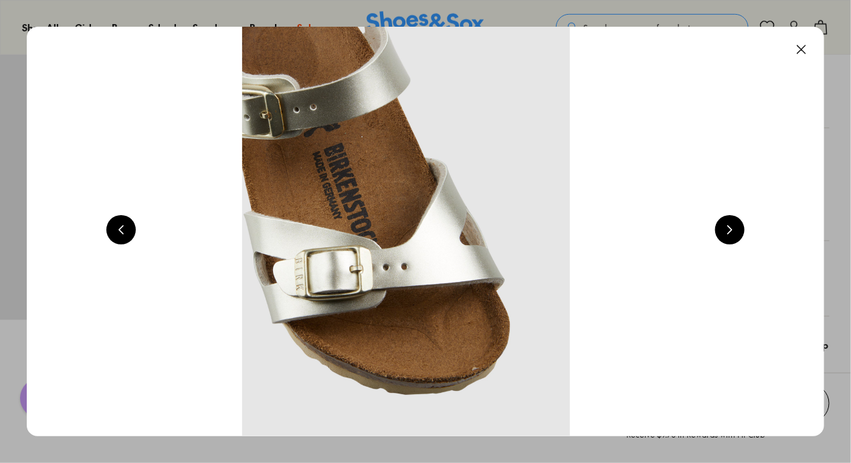
scroll to position [0, 3210]
